Goal: Information Seeking & Learning: Learn about a topic

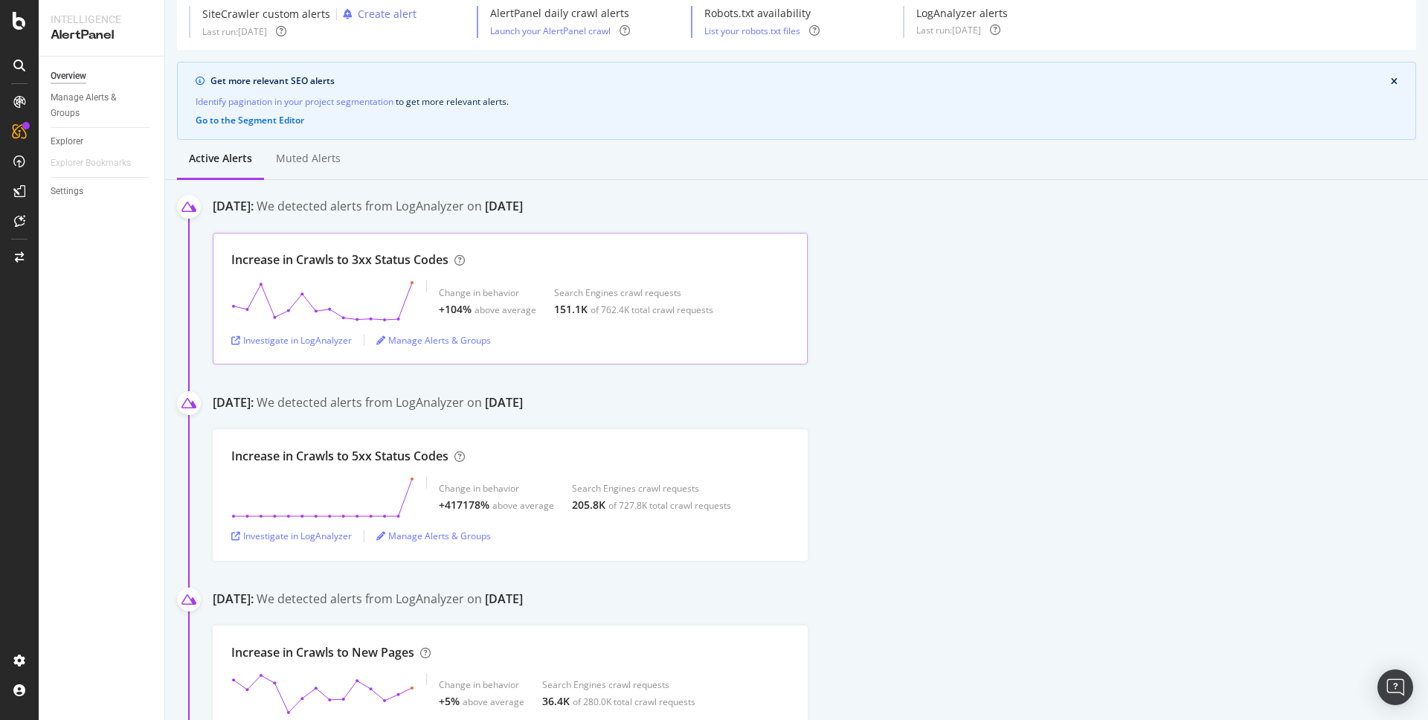
scroll to position [68, 0]
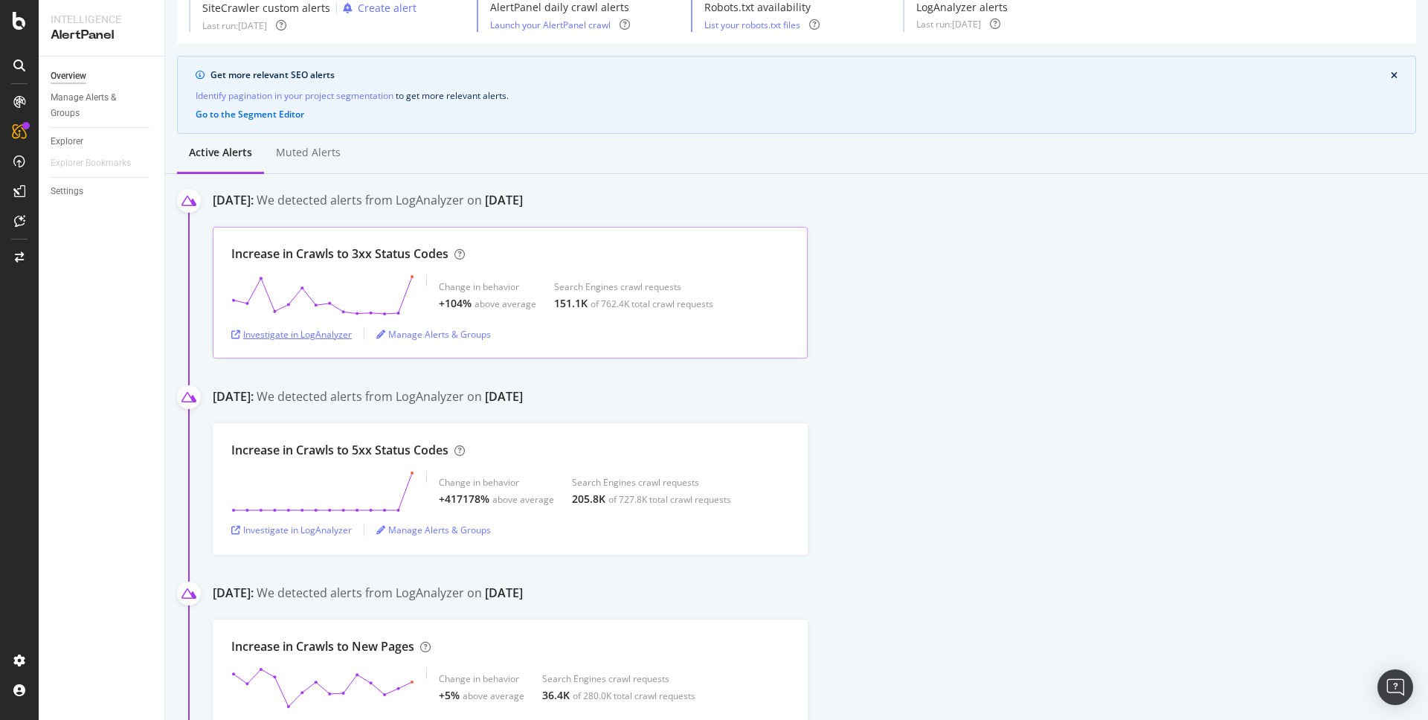
click at [274, 337] on div "Investigate in LogAnalyzer" at bounding box center [291, 334] width 120 height 13
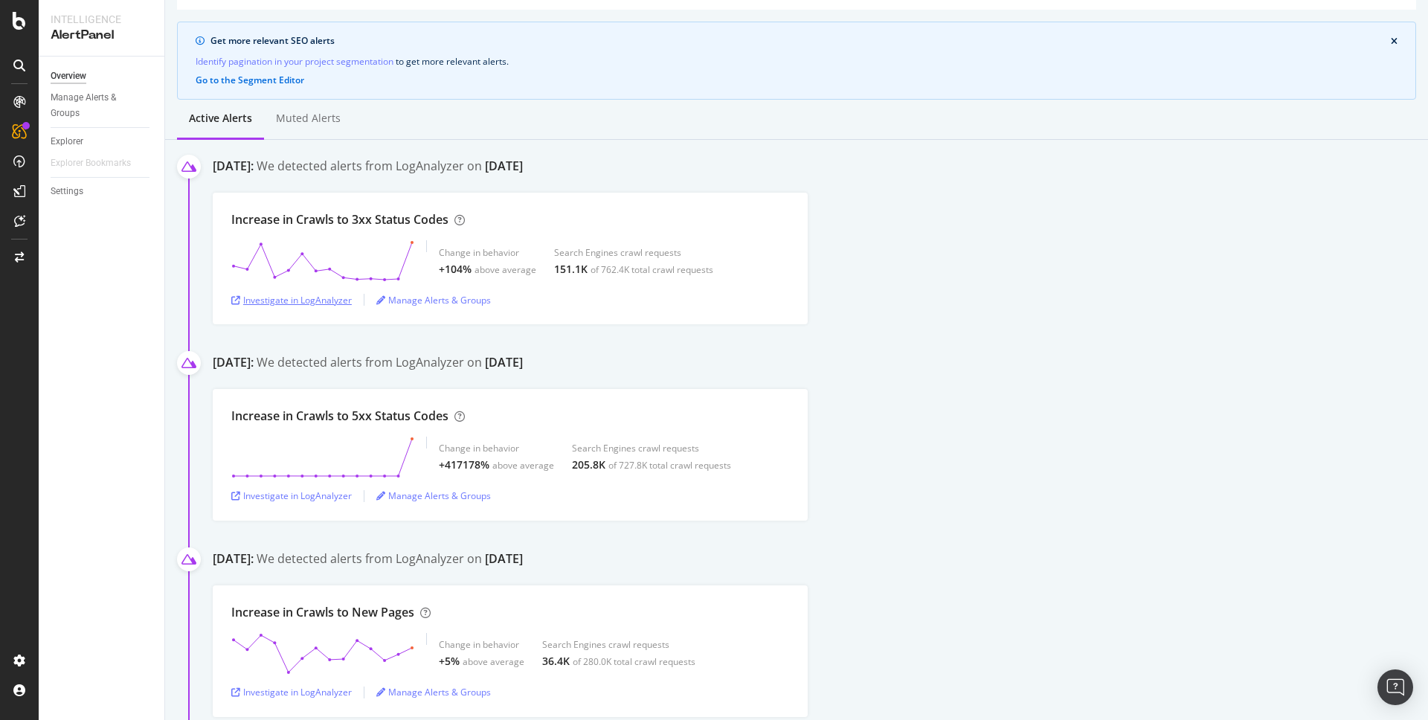
scroll to position [0, 0]
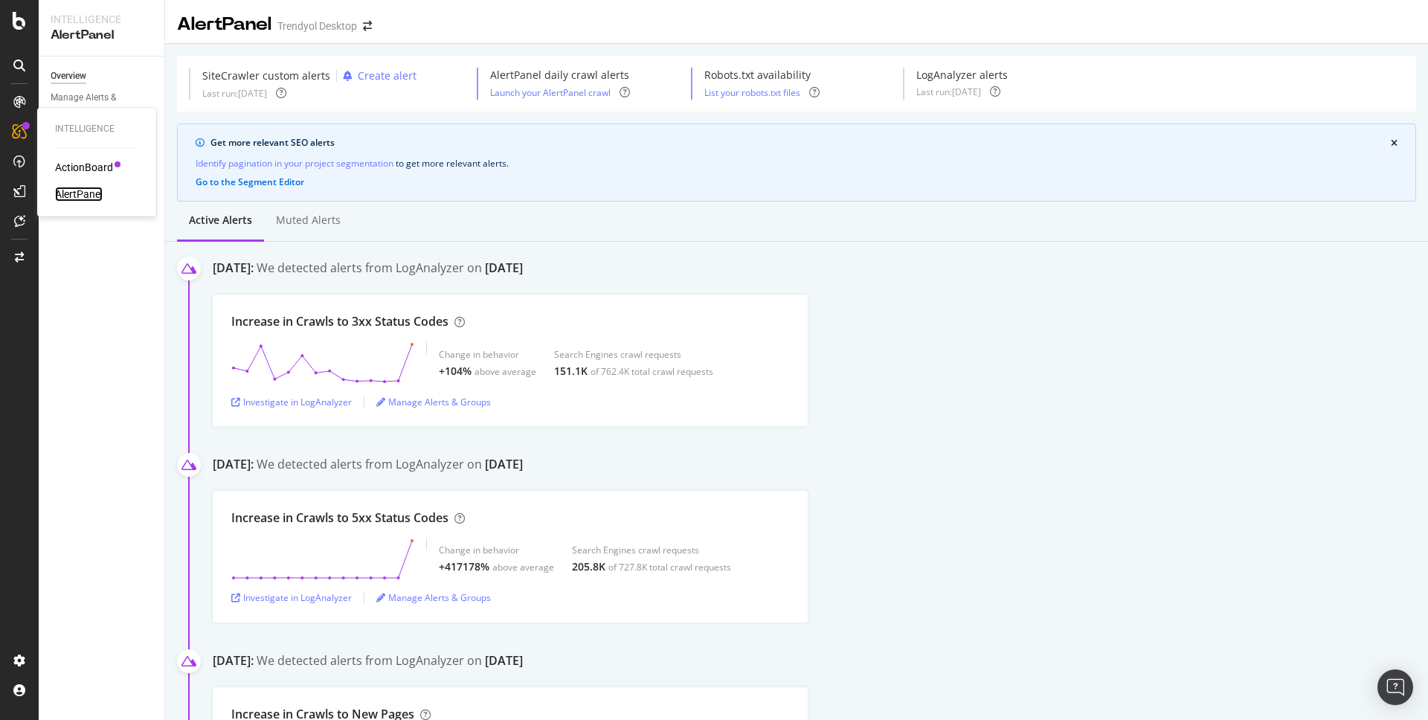
click at [94, 193] on div "AlertPanel" at bounding box center [79, 194] width 48 height 15
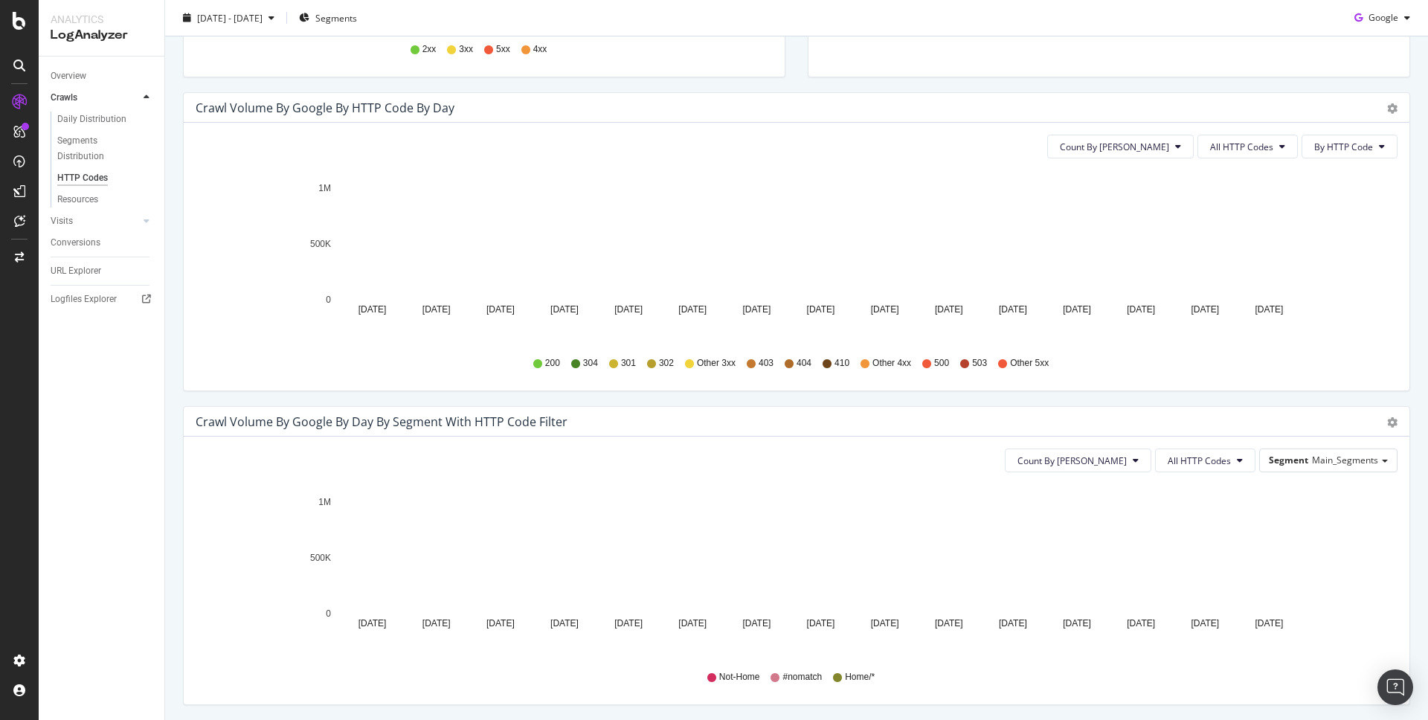
scroll to position [365, 0]
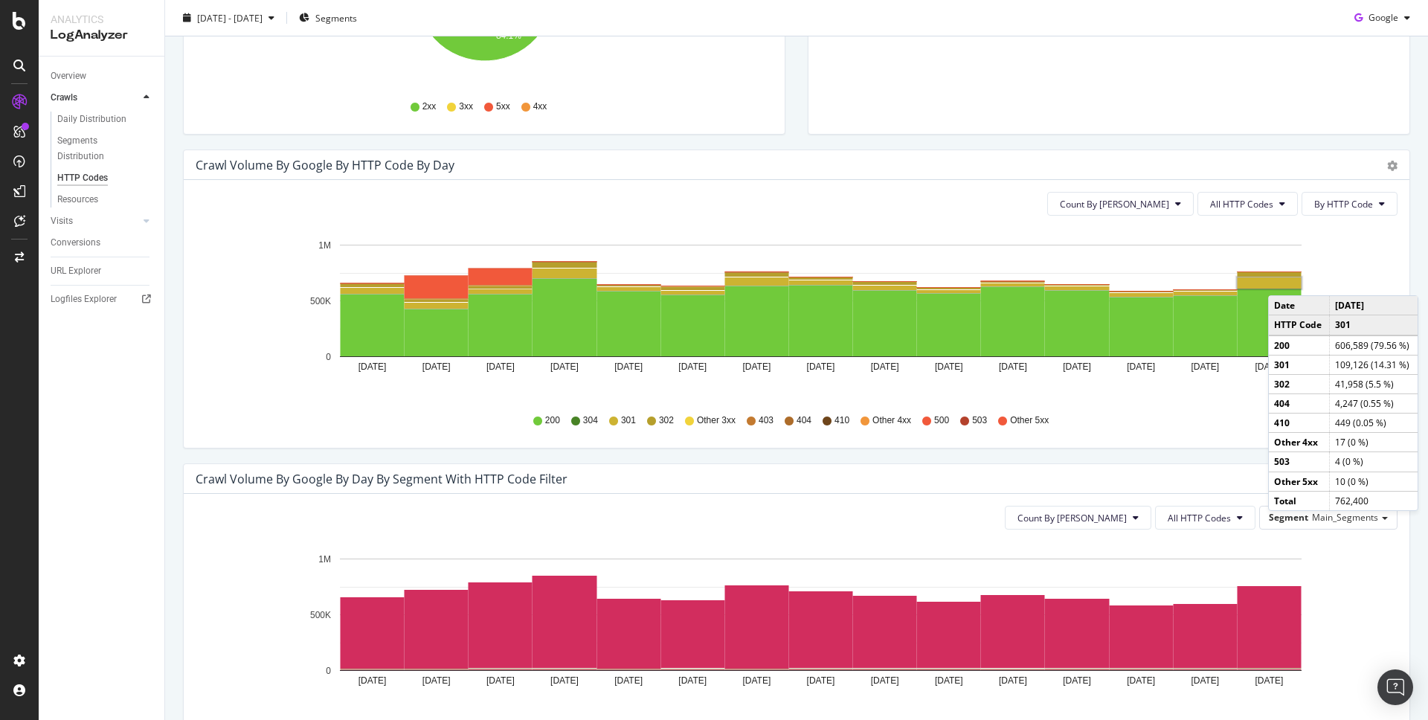
click at [1283, 280] on rect "A chart." at bounding box center [1269, 282] width 64 height 11
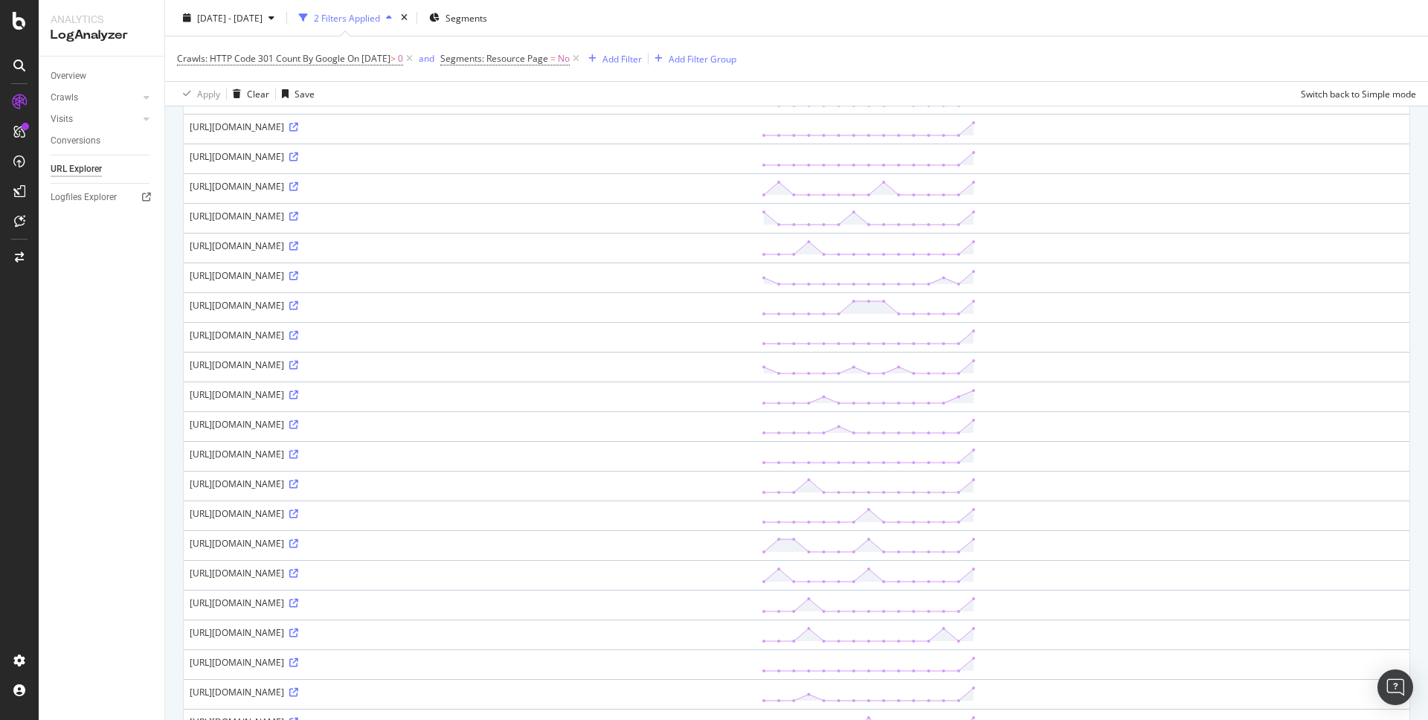
scroll to position [268, 0]
click at [395, 153] on div "https://www.trendyol.com/abc/abc-p-109565116" at bounding box center [470, 157] width 560 height 13
click at [298, 156] on icon at bounding box center [293, 157] width 9 height 9
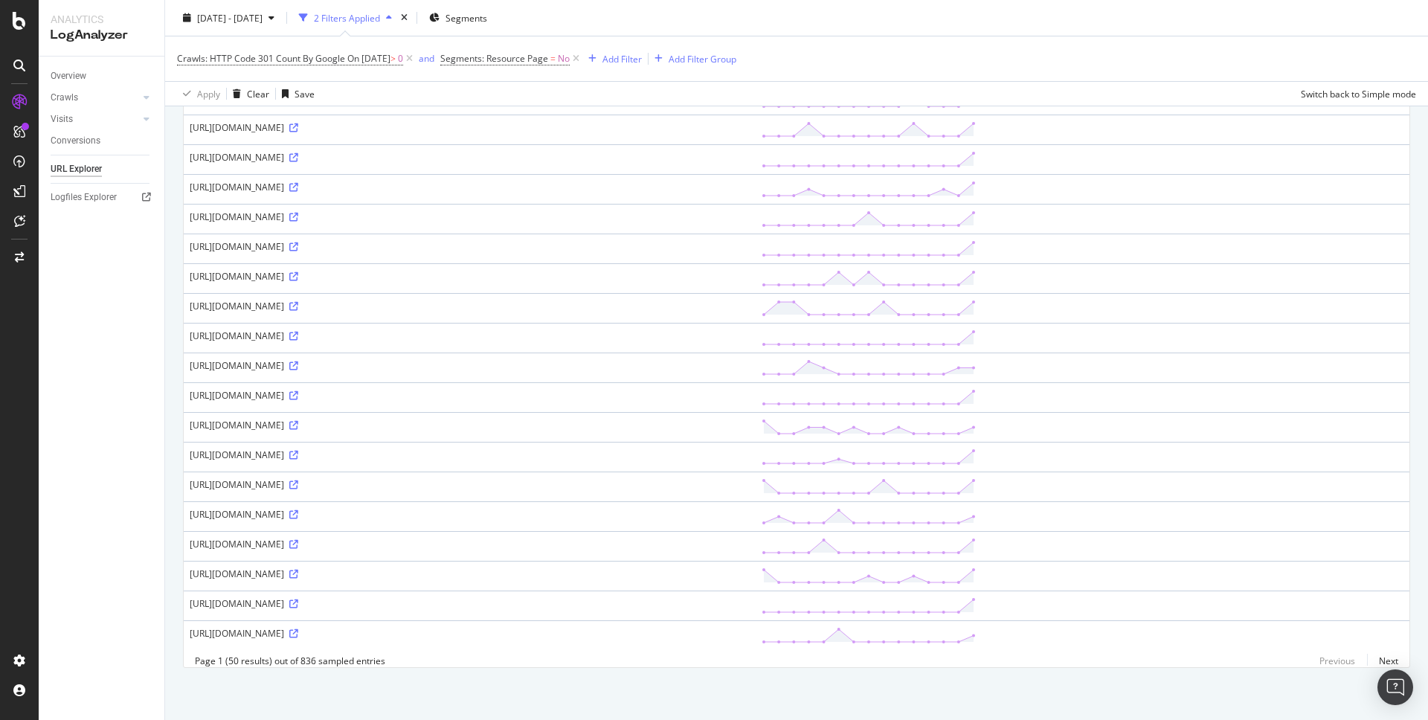
scroll to position [0, 0]
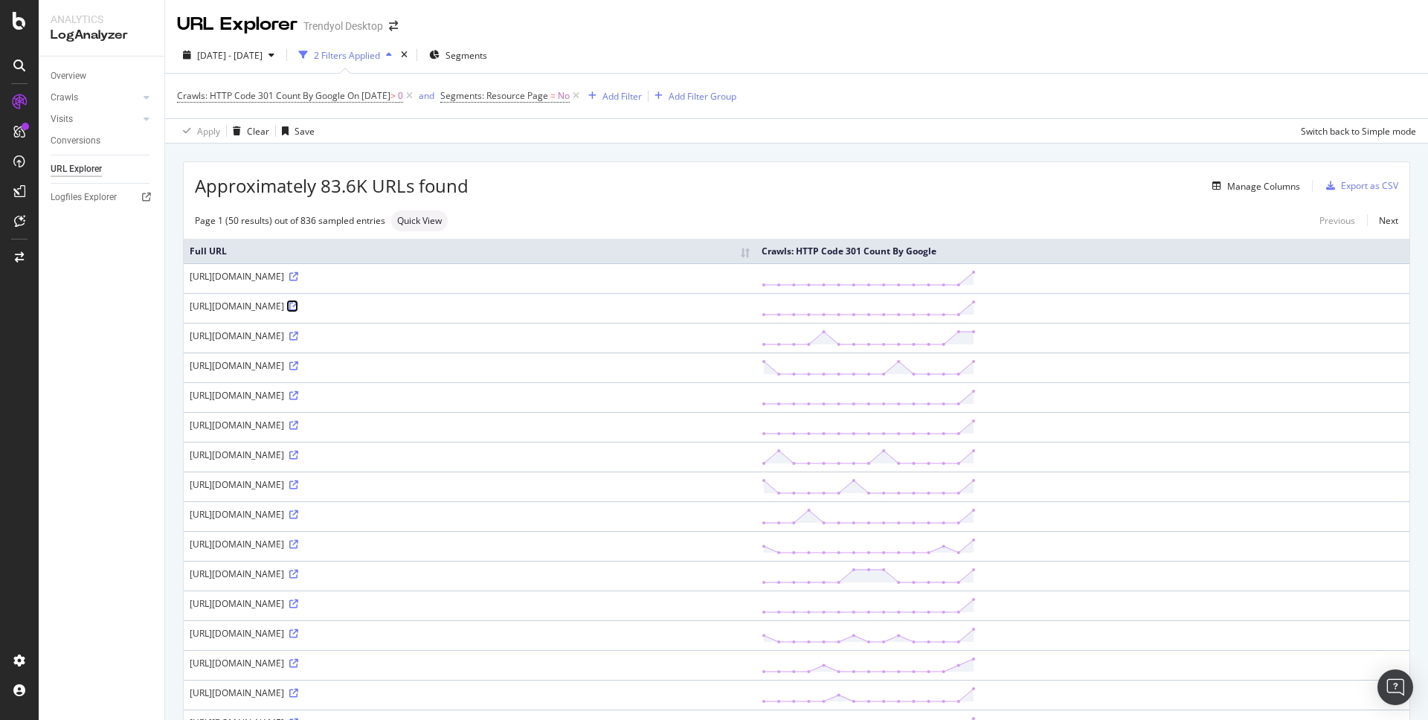
click at [298, 306] on icon at bounding box center [293, 306] width 9 height 9
click at [1389, 228] on link "Next" at bounding box center [1382, 221] width 31 height 22
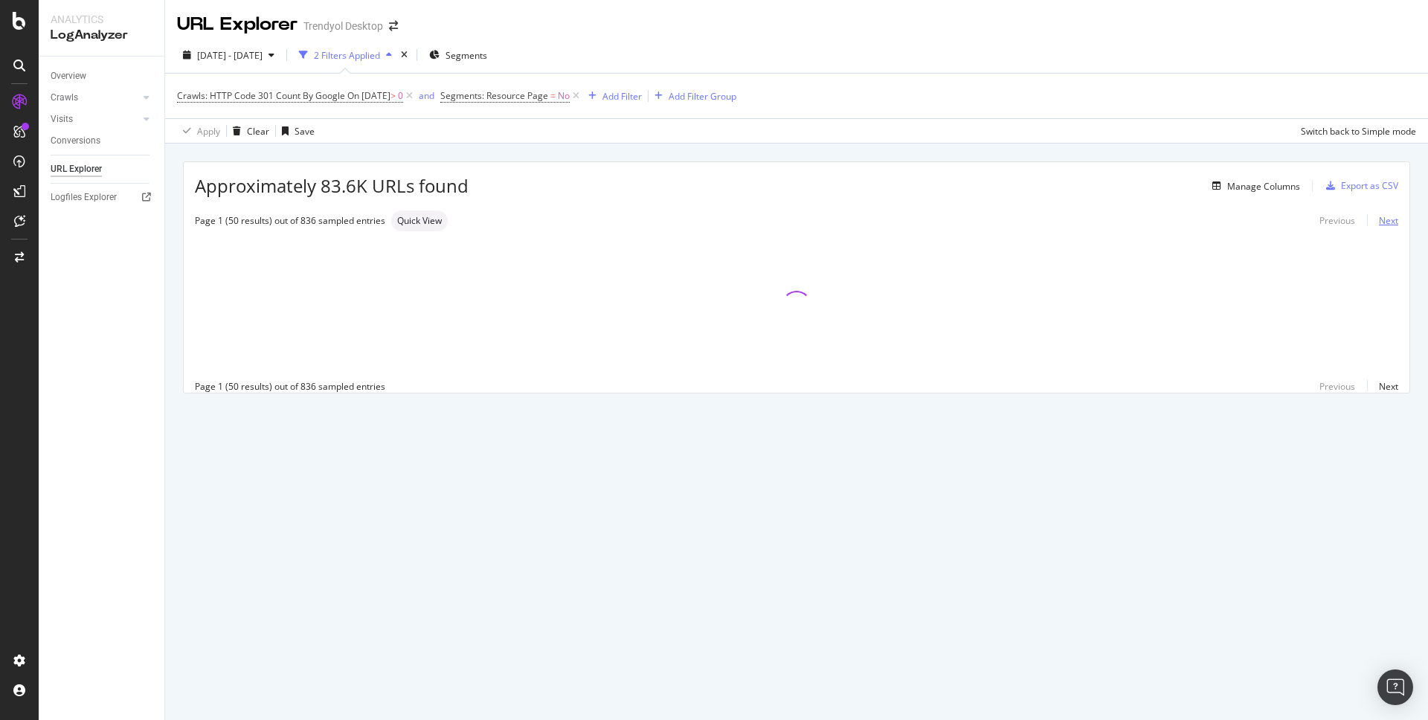
click at [1389, 226] on link "Next" at bounding box center [1382, 221] width 31 height 22
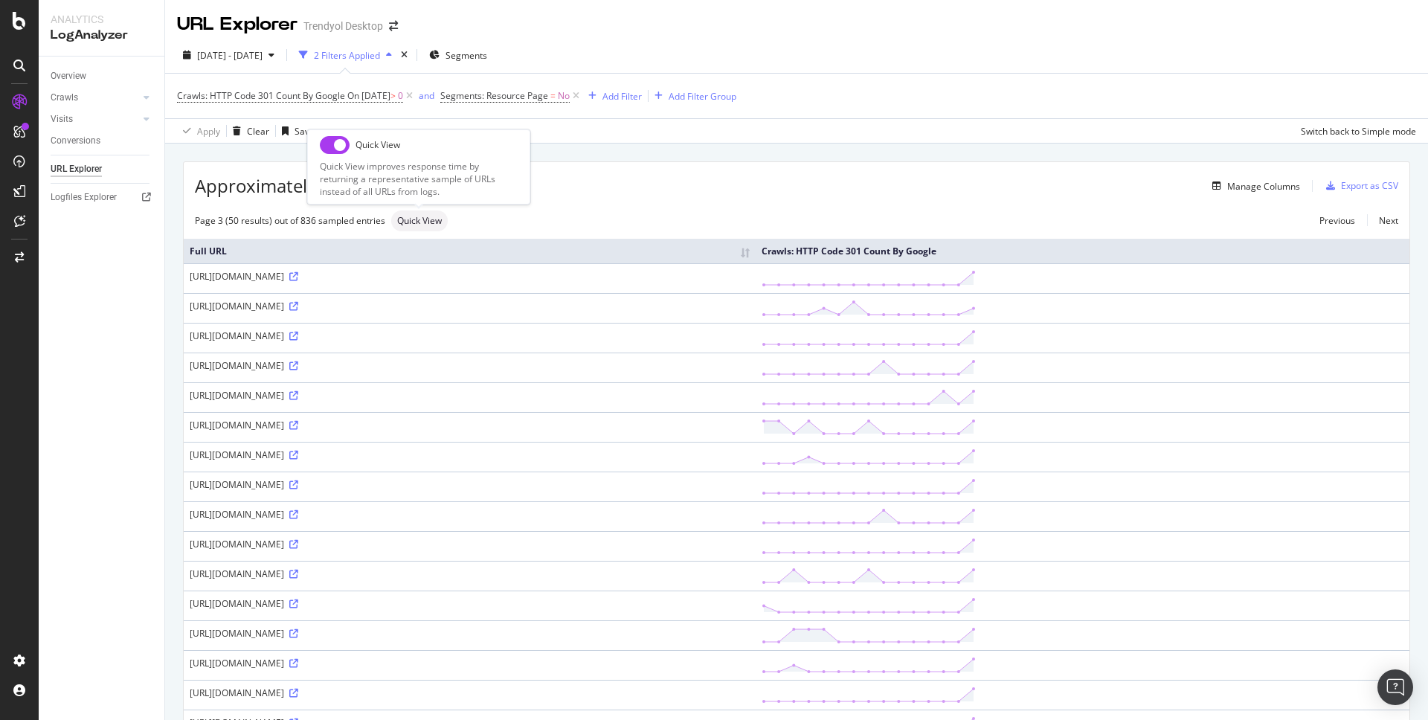
click at [426, 216] on span "Quick View" at bounding box center [419, 220] width 45 height 9
click at [338, 144] on input "checkbox" at bounding box center [335, 145] width 30 height 18
checkbox input "true"
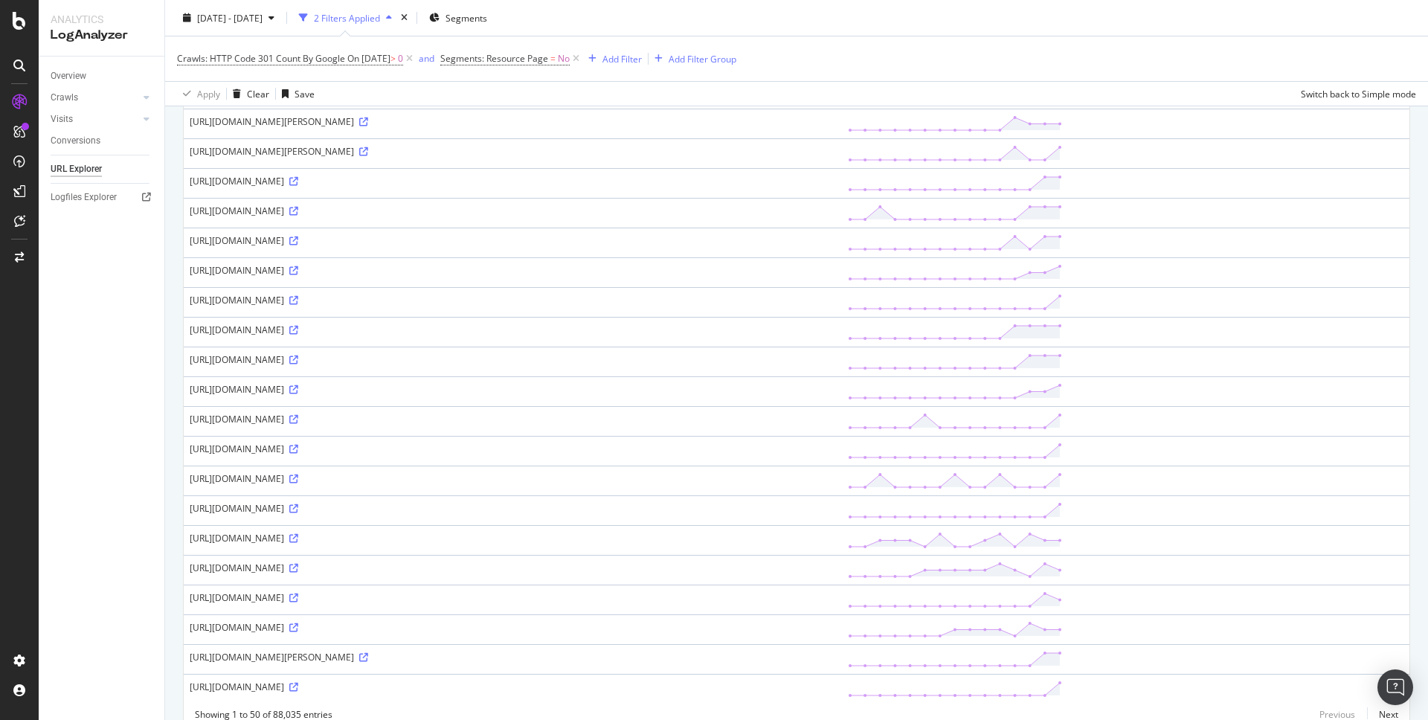
scroll to position [1101, 0]
